Goal: Task Accomplishment & Management: Complete application form

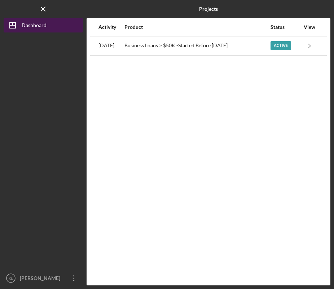
click at [48, 23] on button "Icon/Dashboard Dashboard" at bounding box center [43, 25] width 79 height 14
click at [39, 25] on div "Dashboard" at bounding box center [34, 26] width 25 height 16
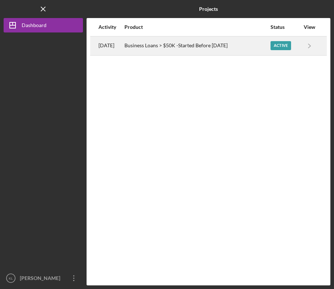
click at [282, 46] on div "Active" at bounding box center [280, 45] width 21 height 9
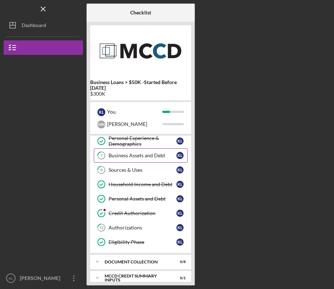
scroll to position [128, 0]
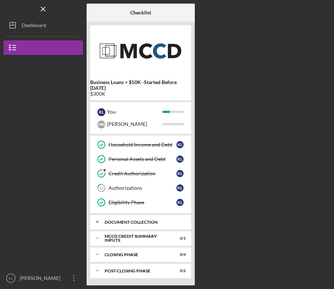
click at [97, 223] on icon "Icon/Expander" at bounding box center [97, 222] width 14 height 14
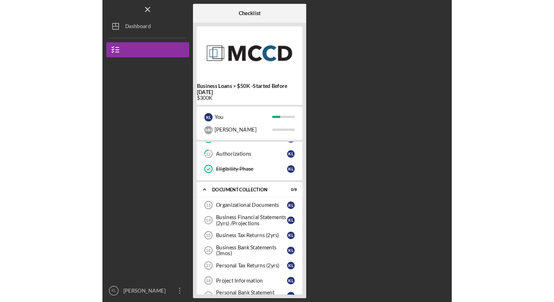
scroll to position [170, 0]
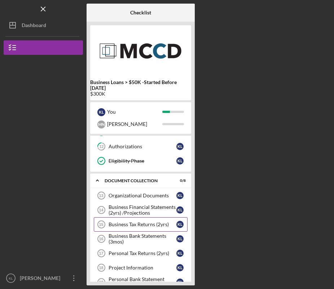
click at [136, 226] on div "Business Tax Returns (2yrs)" at bounding box center [143, 224] width 68 height 6
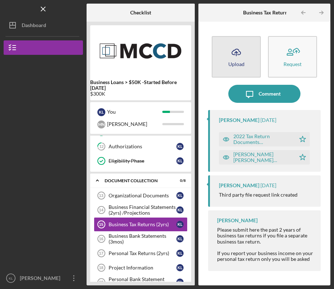
click at [238, 47] on icon "Icon/Upload" at bounding box center [236, 52] width 18 height 18
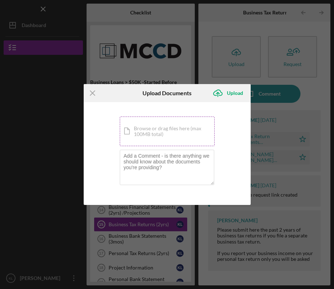
click at [134, 128] on div "Icon/Document Browse or drag files here (max 100MB total) Tap to choose files o…" at bounding box center [167, 131] width 95 height 30
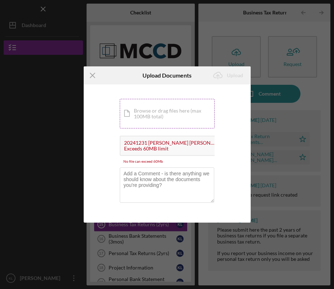
click at [151, 120] on div "Icon/Document Browse or drag files here (max 100MB total) Tap to choose files o…" at bounding box center [167, 114] width 95 height 30
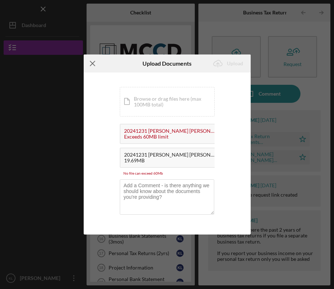
click at [92, 60] on icon "Icon/Menu Close" at bounding box center [93, 63] width 18 height 18
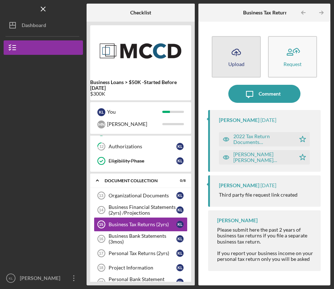
click at [236, 51] on icon "Icon/Upload" at bounding box center [236, 52] width 18 height 18
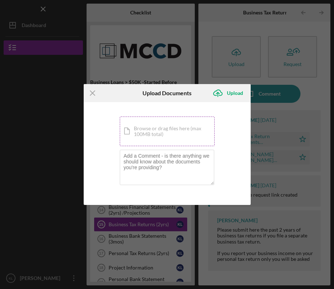
click at [148, 137] on div "Icon/Document Browse or drag files here (max 100MB total) Tap to choose files o…" at bounding box center [167, 131] width 95 height 30
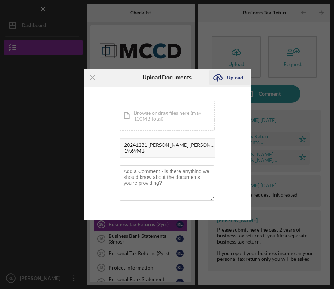
click at [229, 79] on div "Upload" at bounding box center [235, 77] width 16 height 14
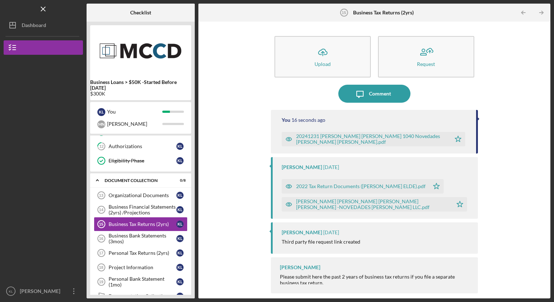
click at [49, 55] on div at bounding box center [43, 112] width 79 height 115
